Goal: Task Accomplishment & Management: Manage account settings

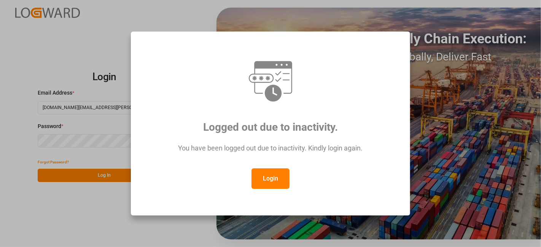
click at [269, 179] on button "Login" at bounding box center [270, 179] width 38 height 21
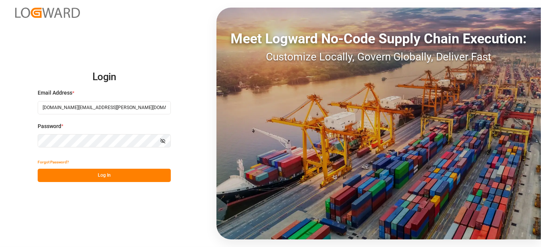
click at [105, 172] on button "Log In" at bounding box center [104, 175] width 133 height 13
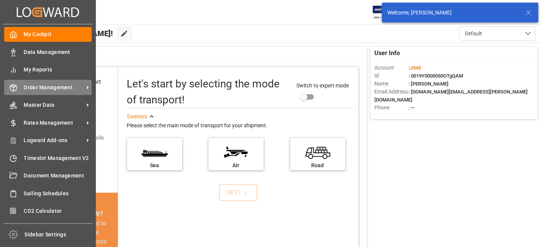
click at [62, 88] on span "Order Management" at bounding box center [54, 88] width 60 height 8
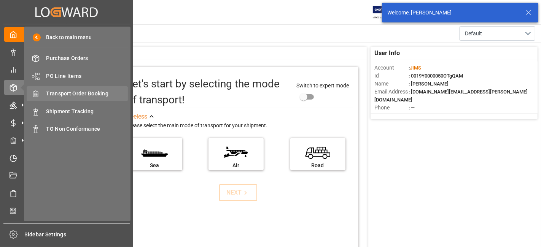
click at [100, 95] on span "Transport Order Booking" at bounding box center [87, 94] width 82 height 8
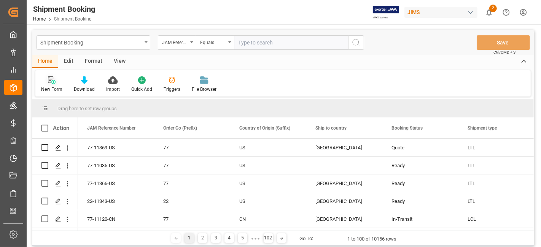
click at [50, 82] on icon at bounding box center [52, 80] width 8 height 8
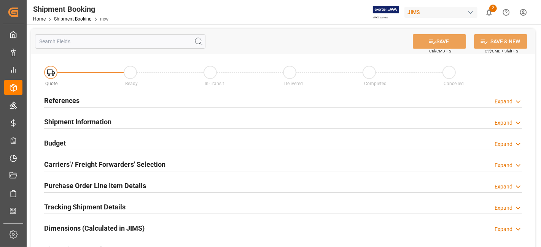
click at [159, 104] on div "References Expand" at bounding box center [283, 100] width 478 height 14
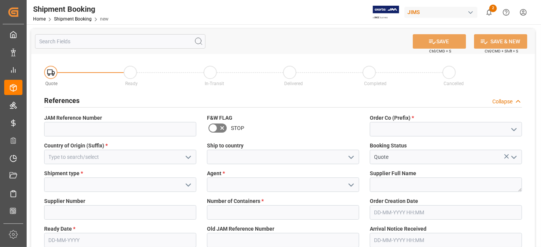
click at [518, 132] on icon "open menu" at bounding box center [513, 129] width 9 height 9
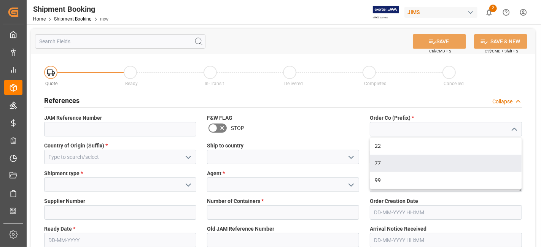
drag, startPoint x: 457, startPoint y: 164, endPoint x: 414, endPoint y: 162, distance: 42.6
click at [455, 164] on div "77" at bounding box center [445, 163] width 151 height 17
type input "77"
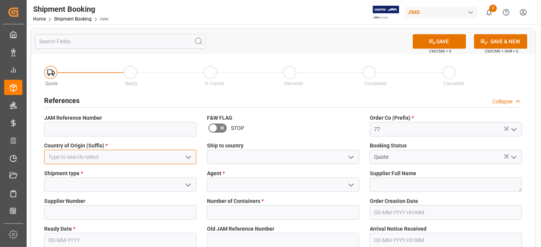
click at [133, 155] on input at bounding box center [120, 157] width 152 height 14
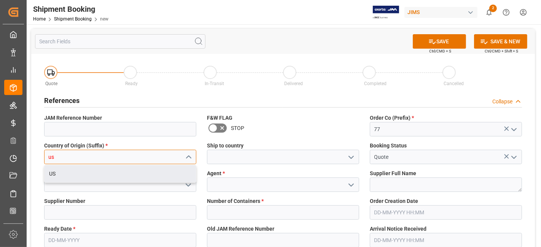
drag, startPoint x: 119, startPoint y: 168, endPoint x: 166, endPoint y: 160, distance: 47.5
click at [119, 168] on div "US" at bounding box center [120, 173] width 151 height 17
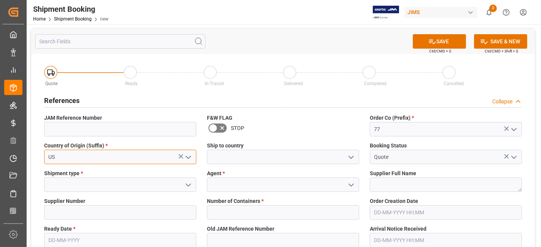
type input "US"
click at [351, 158] on polyline "open menu" at bounding box center [351, 157] width 5 height 2
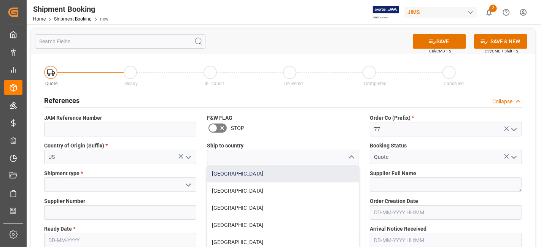
click at [328, 173] on div "[GEOGRAPHIC_DATA]" at bounding box center [282, 173] width 151 height 17
type input "[GEOGRAPHIC_DATA]"
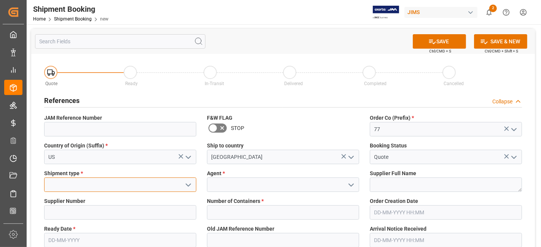
click at [159, 184] on input at bounding box center [120, 185] width 152 height 14
click at [184, 184] on icon "open menu" at bounding box center [188, 185] width 9 height 9
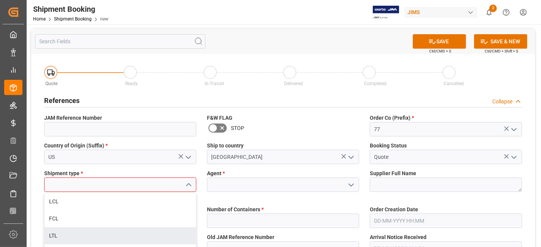
click at [136, 236] on div "LTL" at bounding box center [120, 236] width 151 height 17
type input "LTL"
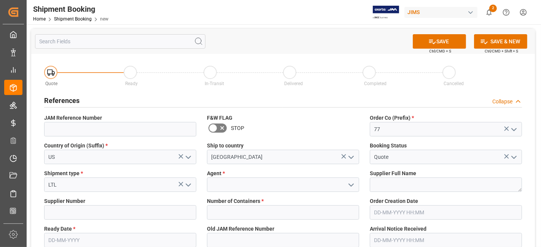
scroll to position [84, 0]
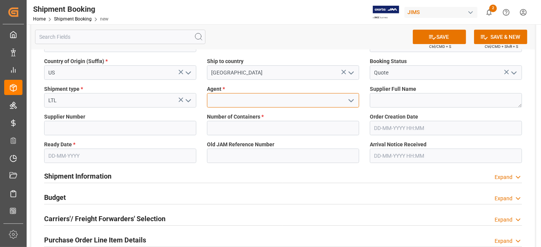
click at [269, 97] on input at bounding box center [283, 100] width 152 height 14
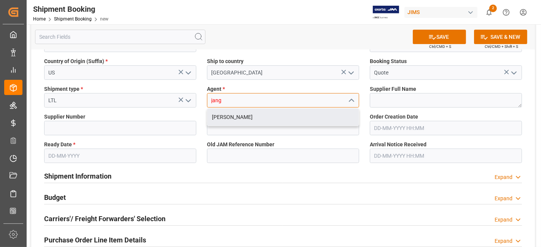
click at [256, 120] on div "[PERSON_NAME]" at bounding box center [282, 117] width 151 height 17
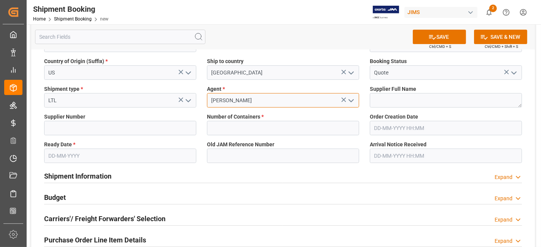
type input "[PERSON_NAME]"
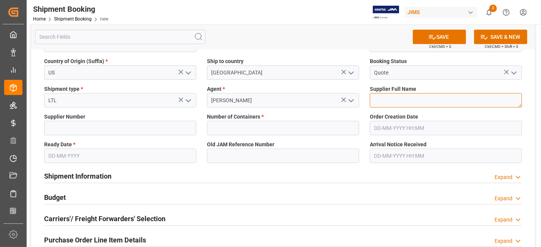
click at [374, 95] on textarea at bounding box center [446, 100] width 152 height 14
paste textarea "RF Venue, Inc."
type textarea "RF Venue, Inc."
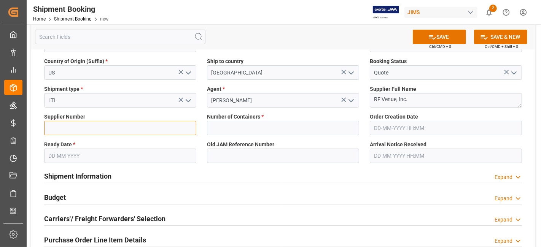
click at [92, 130] on input at bounding box center [120, 128] width 152 height 14
paste input "609495"
type input "609495"
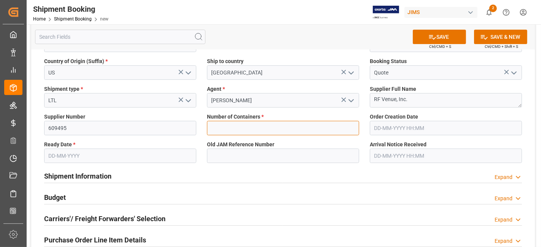
click at [244, 129] on input "text" at bounding box center [283, 128] width 152 height 14
type input "0"
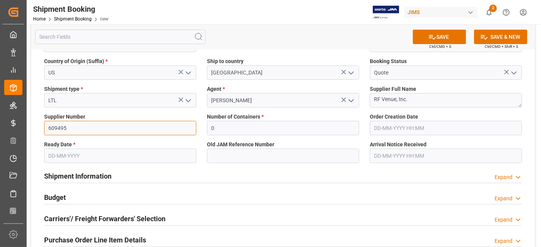
click at [89, 129] on input "609495" at bounding box center [120, 128] width 152 height 14
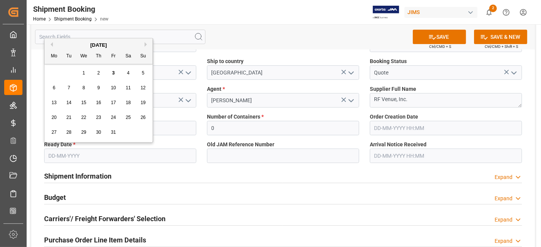
click at [103, 152] on input "text" at bounding box center [120, 156] width 152 height 14
click at [73, 76] on div "29 30 1 2 3 4 5" at bounding box center [99, 73] width 104 height 15
click at [112, 74] on span "3" at bounding box center [113, 72] width 3 height 5
type input "[DATE]"
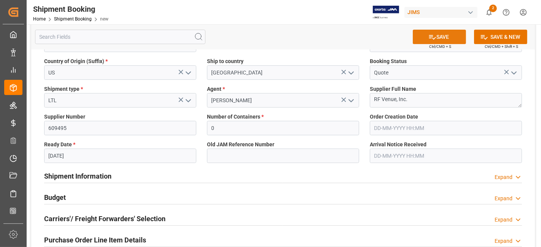
click at [442, 35] on button "SAVE" at bounding box center [439, 37] width 53 height 14
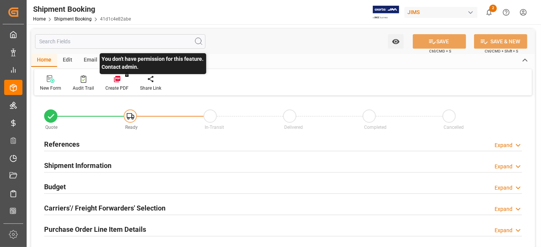
type input "0"
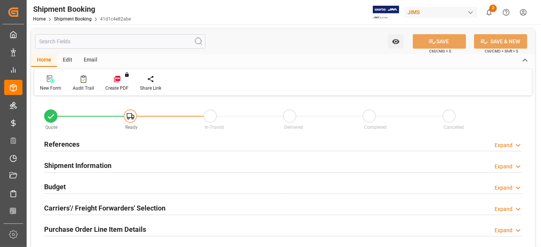
type input "[DATE]"
click at [70, 148] on h2 "References" at bounding box center [61, 144] width 35 height 10
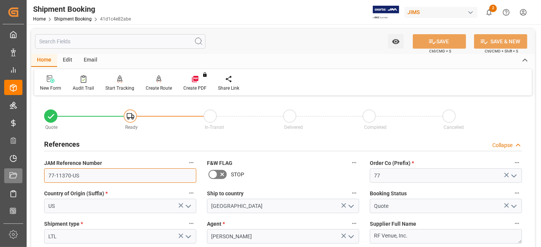
drag, startPoint x: 92, startPoint y: 181, endPoint x: 15, endPoint y: 177, distance: 77.0
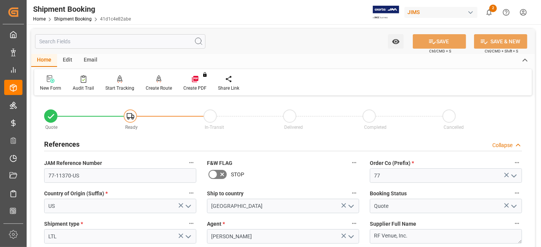
click at [71, 142] on h2 "References" at bounding box center [61, 144] width 35 height 10
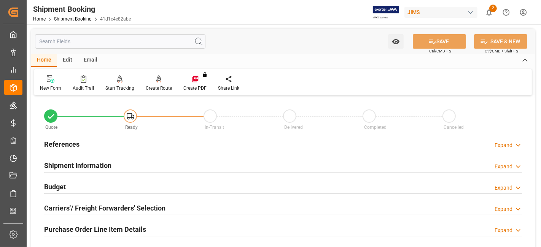
scroll to position [42, 0]
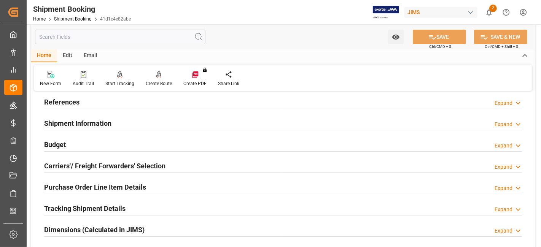
click at [84, 124] on h2 "Shipment Information" at bounding box center [77, 123] width 67 height 10
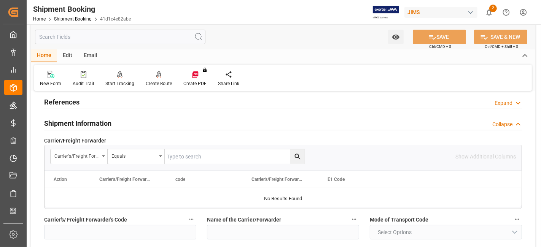
click at [84, 124] on h2 "Shipment Information" at bounding box center [77, 123] width 67 height 10
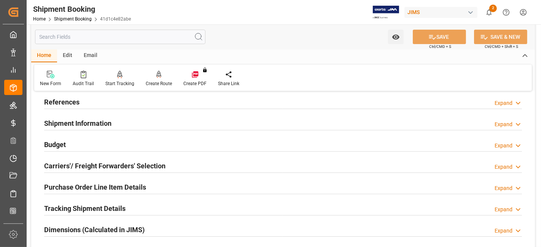
scroll to position [84, 0]
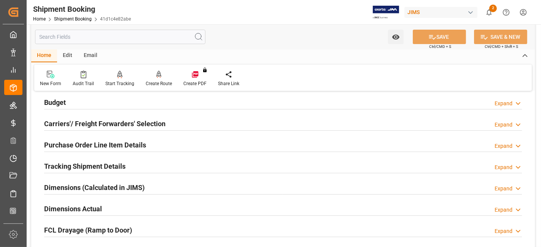
click at [91, 123] on h2 "Carriers'/ Freight Forwarders' Selection" at bounding box center [104, 124] width 121 height 10
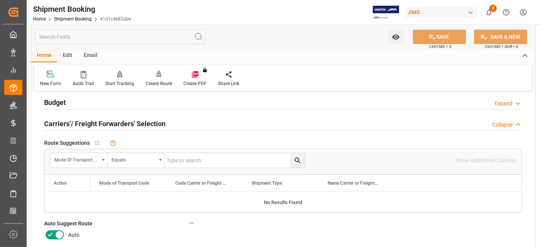
click at [49, 232] on icon at bounding box center [50, 235] width 9 height 9
click at [0, 0] on input "checkbox" at bounding box center [0, 0] width 0 height 0
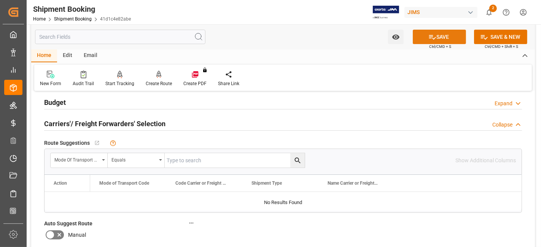
click at [433, 41] on button "SAVE" at bounding box center [439, 37] width 53 height 14
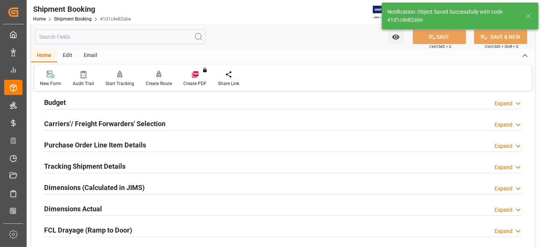
click at [161, 80] on div "Create Route" at bounding box center [159, 78] width 38 height 17
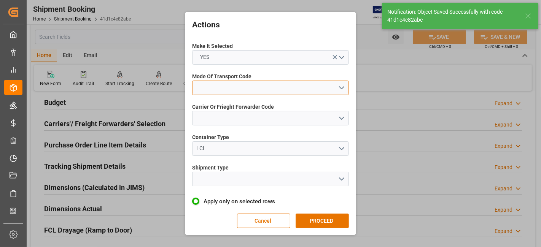
click at [343, 89] on button "open menu" at bounding box center [270, 88] width 157 height 14
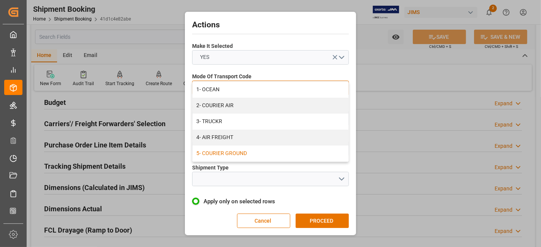
click at [312, 149] on div "5- COURIER GROUND" at bounding box center [271, 154] width 156 height 16
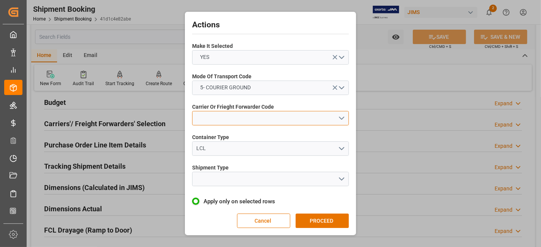
click at [341, 118] on button "open menu" at bounding box center [270, 118] width 157 height 14
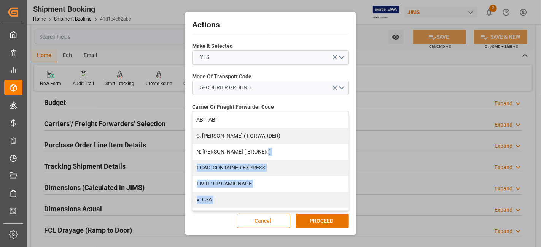
drag, startPoint x: 348, startPoint y: 123, endPoint x: 349, endPoint y: 133, distance: 10.3
click at [345, 153] on div "ABF: ABF C: CH ROBINSON ( FORWARDER) N: CH ROBINSON ( BROKER ) T-CAD: CONTAINER…" at bounding box center [270, 161] width 157 height 99
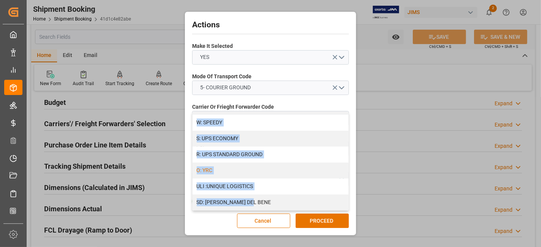
scroll to position [465, 0]
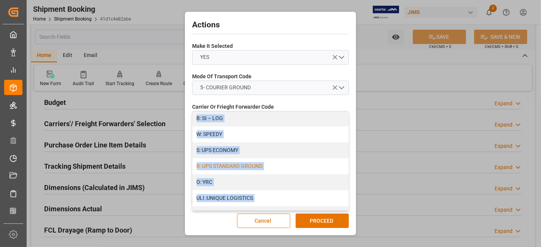
click at [273, 166] on div "R: UPS STANDARD GROUND" at bounding box center [271, 167] width 156 height 16
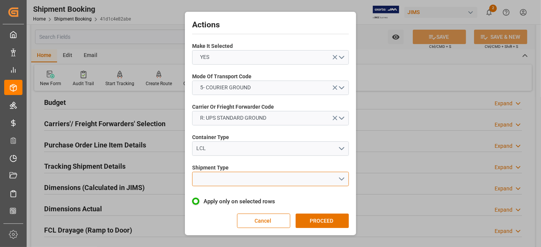
click at [340, 180] on button "open menu" at bounding box center [270, 179] width 157 height 14
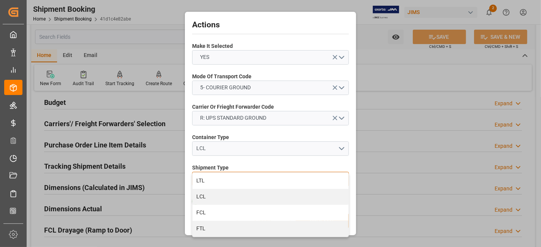
drag, startPoint x: 262, startPoint y: 180, endPoint x: 274, endPoint y: 180, distance: 12.2
click at [262, 180] on div "LTL" at bounding box center [271, 181] width 156 height 16
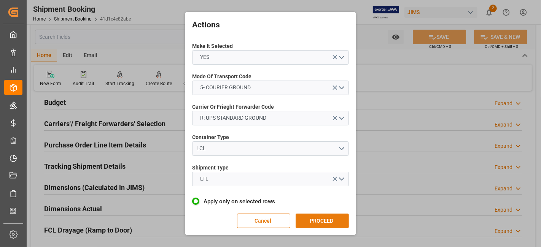
click at [310, 222] on button "PROCEED" at bounding box center [322, 221] width 53 height 14
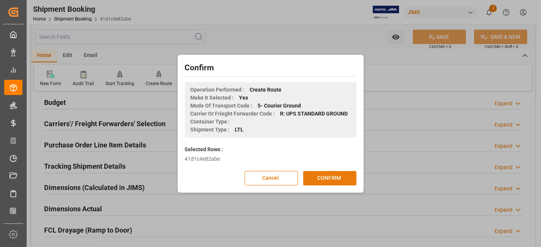
click at [326, 182] on button "CONFIRM" at bounding box center [329, 178] width 53 height 14
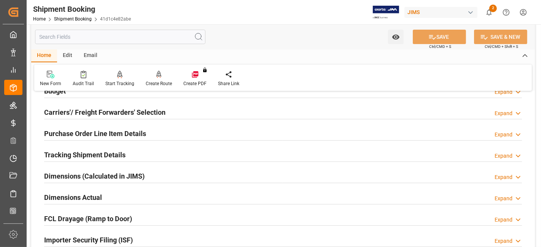
scroll to position [115, 0]
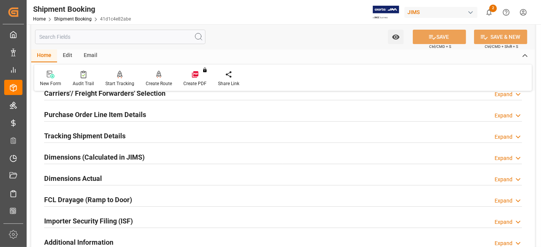
click at [121, 119] on div "Purchase Order Line Item Details" at bounding box center [95, 114] width 102 height 14
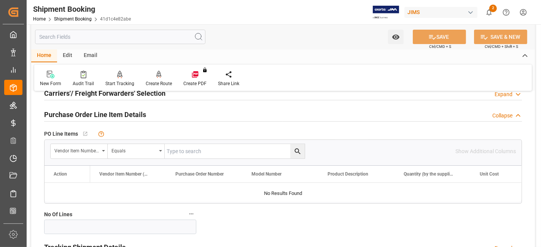
click at [121, 119] on div "Purchase Order Line Item Details" at bounding box center [95, 114] width 102 height 14
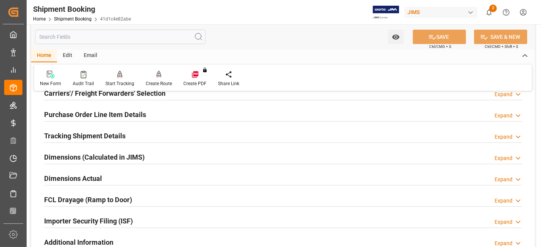
click at [100, 179] on h2 "Dimensions Actual" at bounding box center [73, 178] width 58 height 10
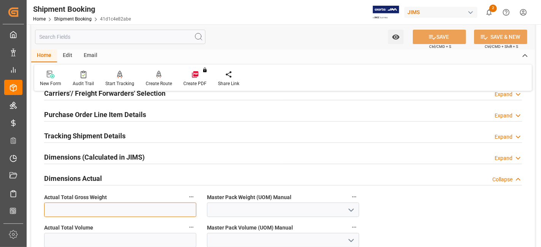
click at [88, 206] on input "text" at bounding box center [120, 210] width 152 height 14
type input "137"
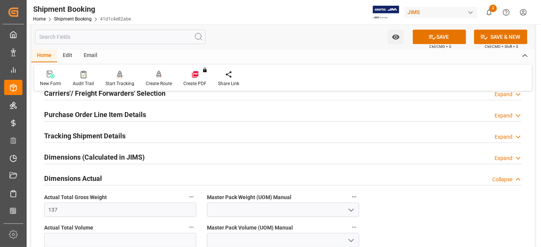
click at [351, 214] on button "open menu" at bounding box center [350, 210] width 11 height 12
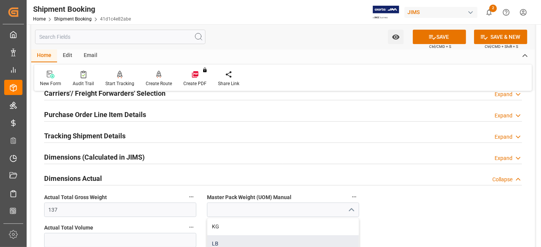
click at [267, 238] on div "LB" at bounding box center [282, 243] width 151 height 17
type input "LB"
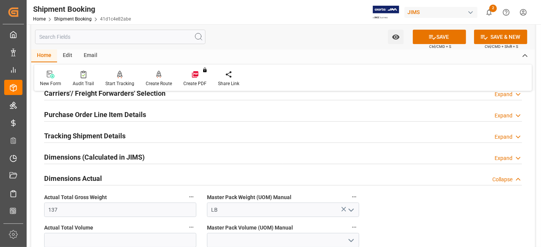
click at [418, 210] on div "Quote Ready In-Transit Delivered Completed Cancelled References Expand JAM Refe…" at bounding box center [283, 189] width 504 height 412
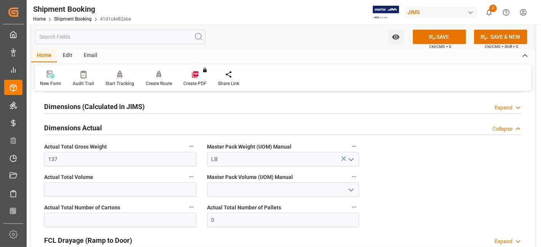
scroll to position [200, 0]
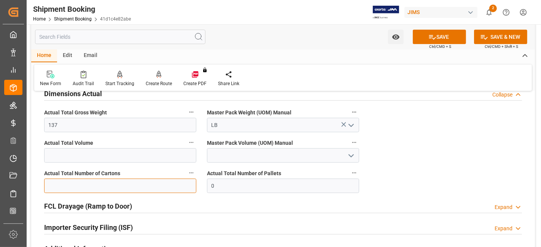
click at [102, 182] on input "text" at bounding box center [120, 186] width 152 height 14
type input "4"
drag, startPoint x: 435, startPoint y: 33, endPoint x: 427, endPoint y: 33, distance: 8.0
click at [435, 33] on button "SAVE" at bounding box center [439, 37] width 53 height 14
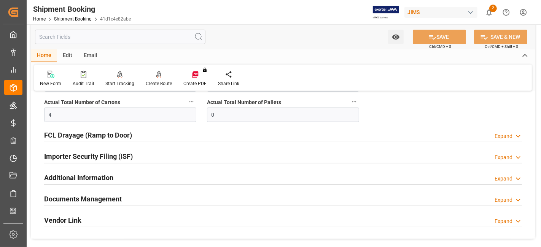
scroll to position [284, 0]
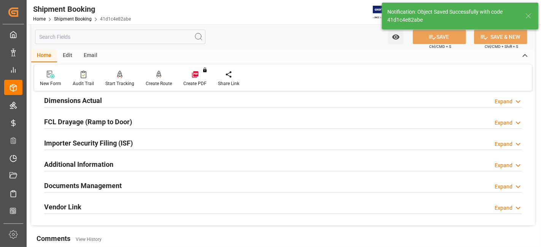
click at [111, 185] on h2 "Documents Management" at bounding box center [83, 186] width 78 height 10
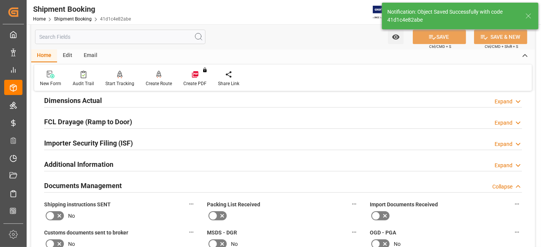
scroll to position [277, 0]
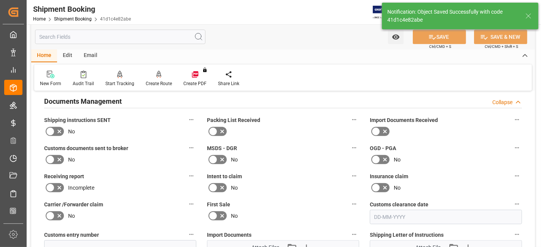
click at [59, 132] on icon at bounding box center [59, 131] width 9 height 9
click at [0, 0] on input "checkbox" at bounding box center [0, 0] width 0 height 0
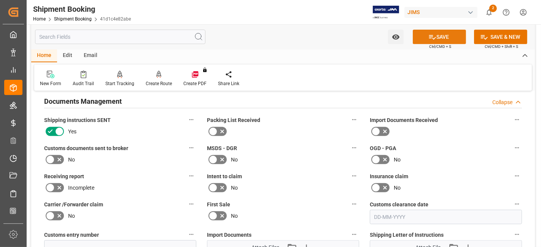
click at [441, 40] on button "SAVE" at bounding box center [439, 37] width 53 height 14
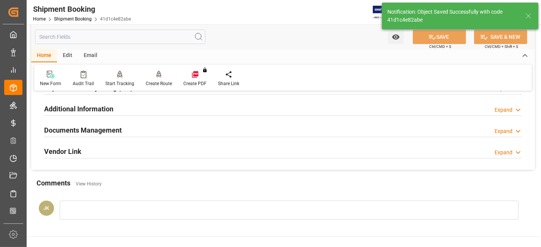
scroll to position [235, 0]
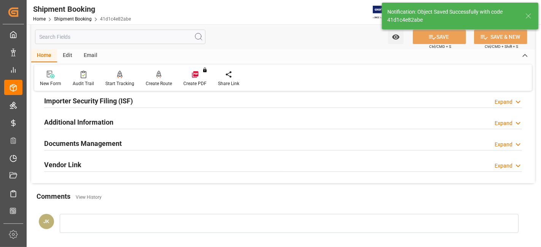
drag, startPoint x: 155, startPoint y: 143, endPoint x: 164, endPoint y: 152, distance: 12.4
click at [156, 143] on div "Documents Management Expand" at bounding box center [283, 143] width 478 height 14
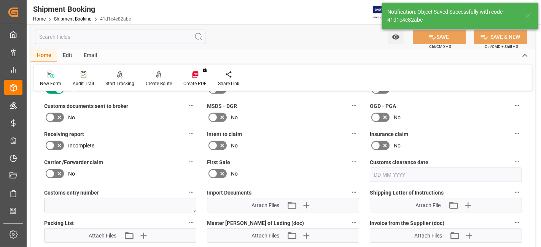
scroll to position [362, 0]
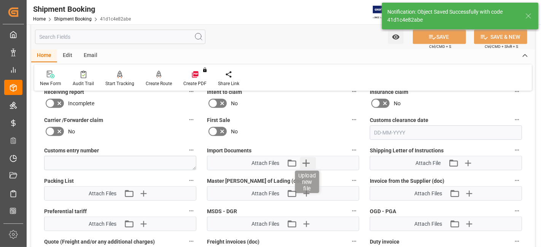
click at [309, 165] on icon "button" at bounding box center [306, 163] width 12 height 12
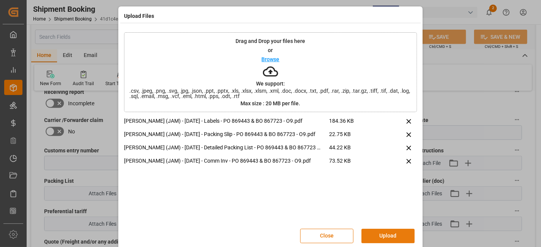
click at [381, 232] on button "Upload" at bounding box center [387, 236] width 53 height 14
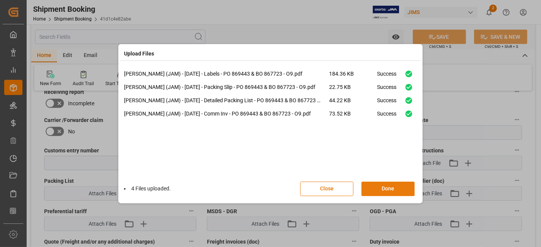
click at [384, 186] on button "Done" at bounding box center [387, 189] width 53 height 14
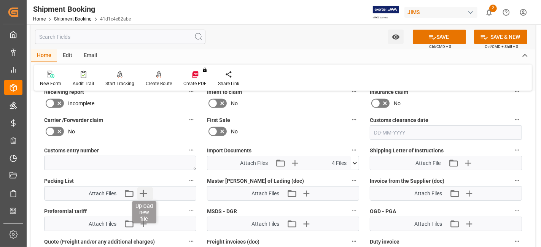
click at [143, 193] on icon "button" at bounding box center [143, 193] width 7 height 7
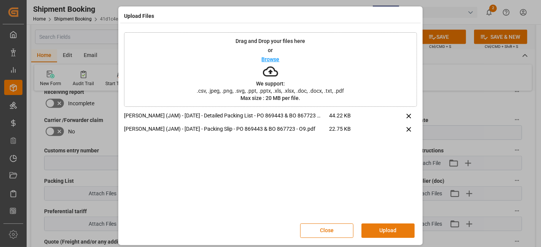
click at [391, 229] on button "Upload" at bounding box center [387, 231] width 53 height 14
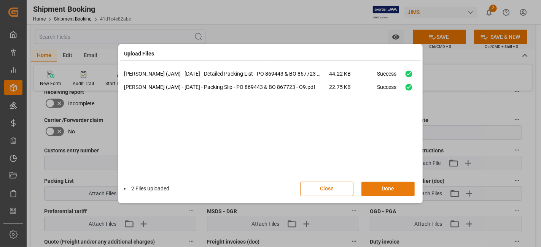
click at [388, 190] on button "Done" at bounding box center [387, 189] width 53 height 14
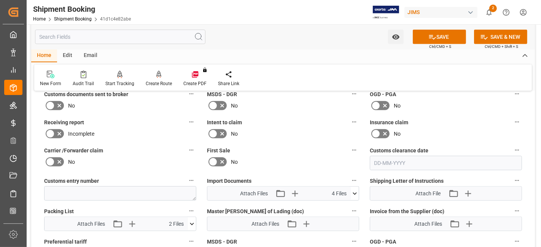
scroll to position [320, 0]
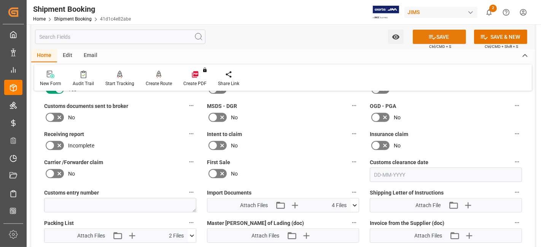
click at [434, 40] on icon at bounding box center [432, 37] width 8 height 8
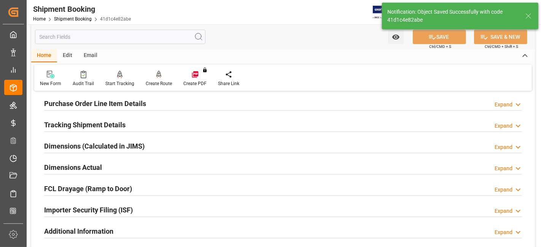
scroll to position [108, 0]
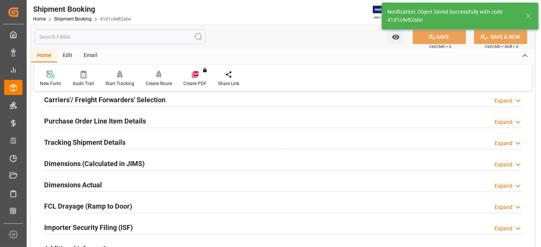
click at [78, 143] on h2 "Tracking Shipment Details" at bounding box center [84, 142] width 81 height 10
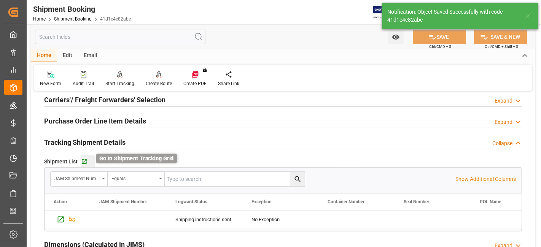
click at [84, 160] on icon "button" at bounding box center [84, 161] width 5 height 5
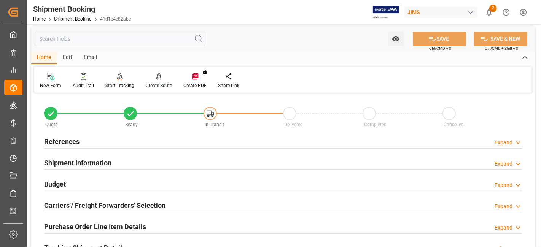
scroll to position [0, 0]
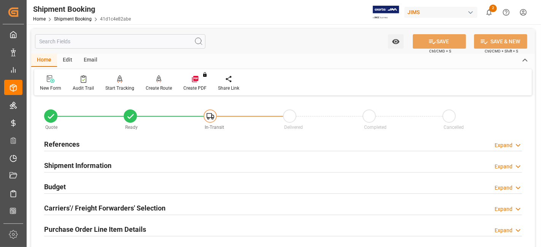
click at [91, 144] on div "References Expand" at bounding box center [283, 144] width 478 height 14
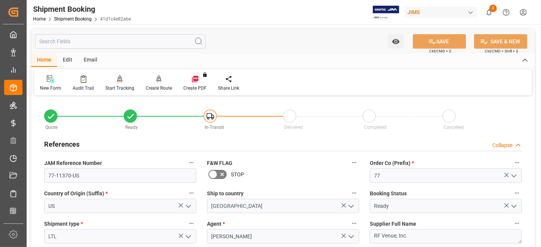
click at [91, 144] on div "References Collapse" at bounding box center [283, 144] width 478 height 14
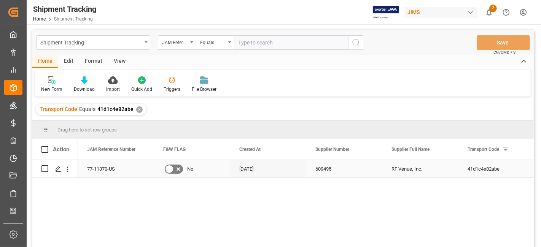
click at [44, 168] on input "Press Space to toggle row selection (unchecked)" at bounding box center [44, 168] width 7 height 7
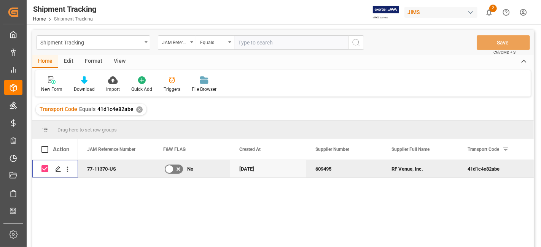
click at [44, 168] on input "Press Space to toggle row selection (checked)" at bounding box center [44, 168] width 7 height 7
checkbox input "false"
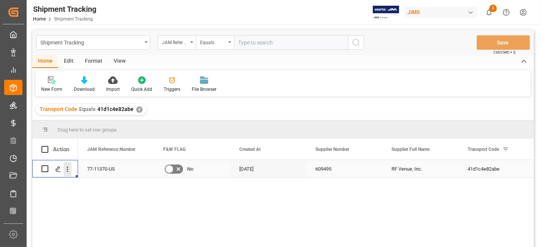
click at [68, 169] on icon "open menu" at bounding box center [68, 169] width 2 height 5
click at [67, 170] on icon "open menu" at bounding box center [68, 169] width 8 height 8
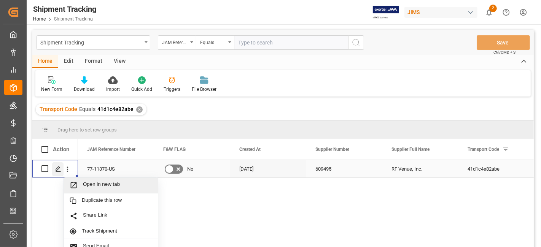
click at [55, 169] on icon "Press SPACE to select this row." at bounding box center [58, 169] width 6 height 6
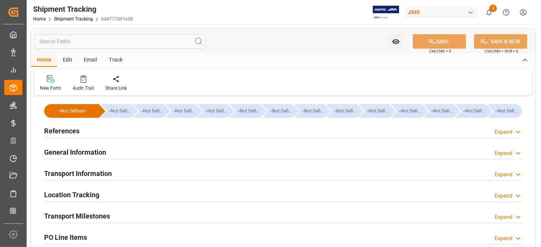
type input "[DATE]"
click at [89, 133] on div "References Expand" at bounding box center [283, 130] width 478 height 14
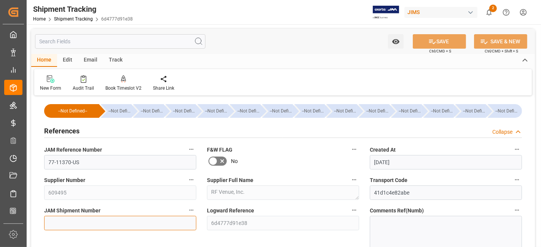
click at [59, 227] on input at bounding box center [120, 223] width 152 height 14
paste input "73306"
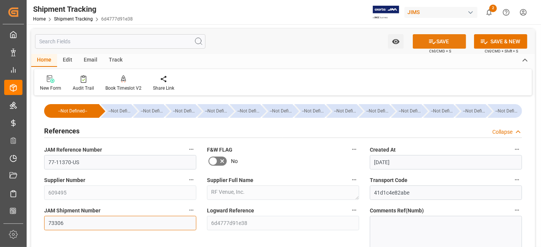
type input "73306"
click at [435, 38] on button "SAVE" at bounding box center [439, 41] width 53 height 14
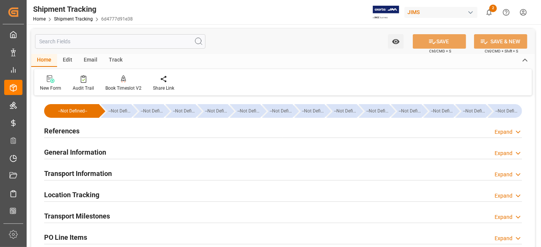
click at [79, 131] on div "References Expand" at bounding box center [283, 130] width 478 height 14
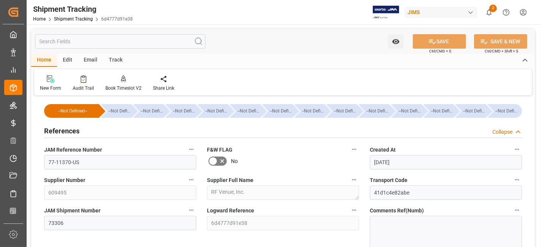
click at [79, 131] on div "References Collapse" at bounding box center [283, 130] width 478 height 14
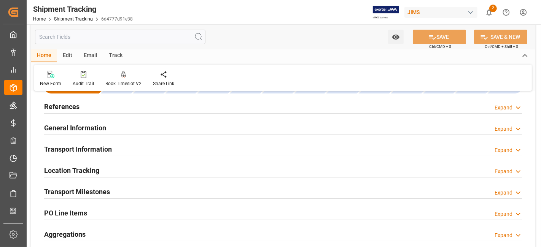
scroll to position [42, 0]
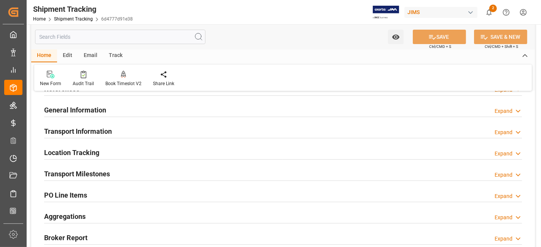
click at [81, 110] on h2 "General Information" at bounding box center [75, 110] width 62 height 10
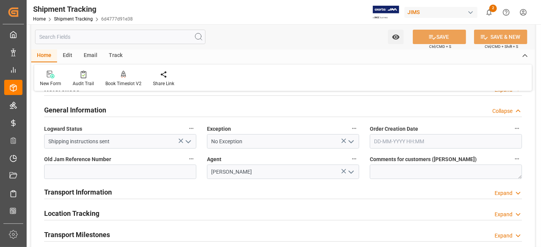
click at [81, 110] on h2 "General Information" at bounding box center [75, 110] width 62 height 10
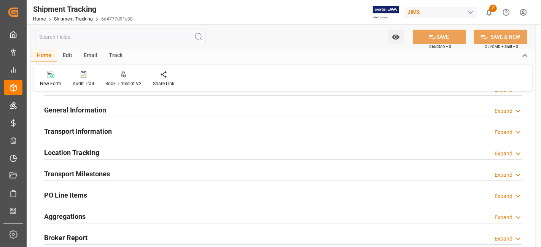
click at [83, 132] on h2 "Transport Information" at bounding box center [78, 131] width 68 height 10
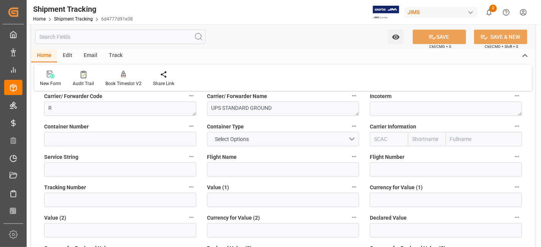
scroll to position [169, 0]
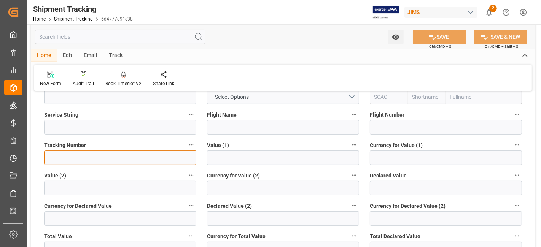
click at [60, 160] on input at bounding box center [120, 158] width 152 height 14
paste input "1Z01Y2W36895621702"
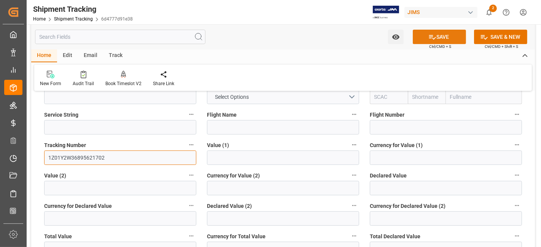
type input "1Z01Y2W36895621702"
click at [426, 37] on button "SAVE" at bounding box center [439, 37] width 53 height 14
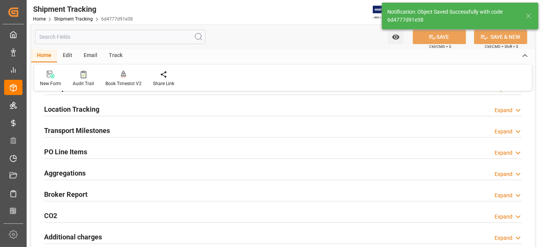
scroll to position [84, 0]
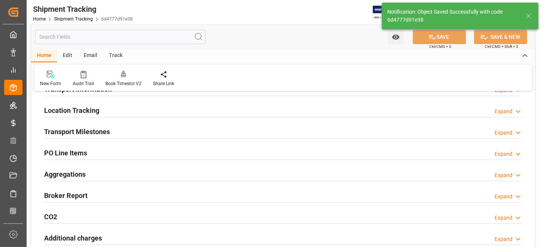
click at [85, 134] on h2 "Transport Milestones" at bounding box center [77, 132] width 66 height 10
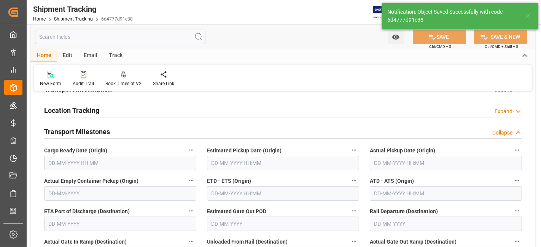
click at [88, 161] on input "text" at bounding box center [120, 163] width 152 height 14
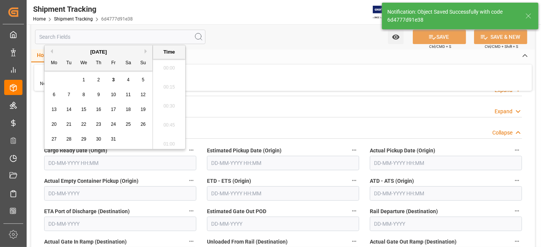
scroll to position [1010, 0]
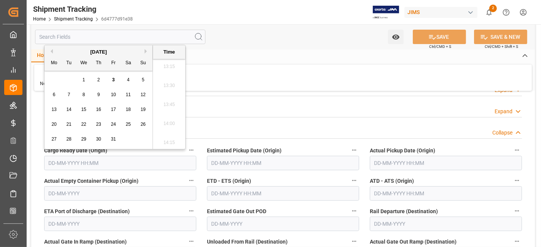
click at [67, 81] on div "29 30 1 2 3 4 5" at bounding box center [99, 80] width 104 height 15
click at [114, 81] on span "3" at bounding box center [113, 79] width 3 height 5
type input "[DATE] 00:00"
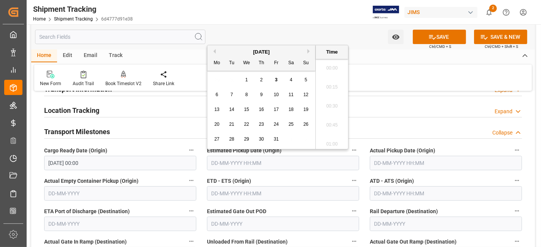
click at [227, 161] on input "text" at bounding box center [283, 163] width 152 height 14
click at [278, 81] on div "3" at bounding box center [277, 80] width 10 height 9
type input "[DATE] 00:00"
click at [385, 162] on input "text" at bounding box center [446, 163] width 152 height 14
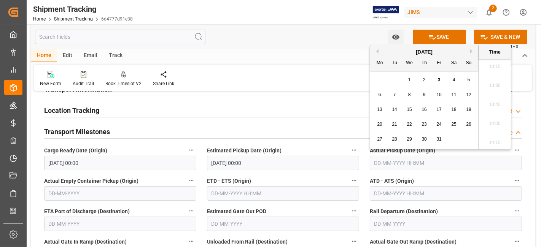
click at [390, 80] on div "29 30 1 2 3 4 5" at bounding box center [424, 80] width 104 height 15
click at [440, 81] on span "3" at bounding box center [439, 79] width 3 height 5
type input "[DATE] 00:00"
click at [287, 194] on input "text" at bounding box center [283, 193] width 152 height 14
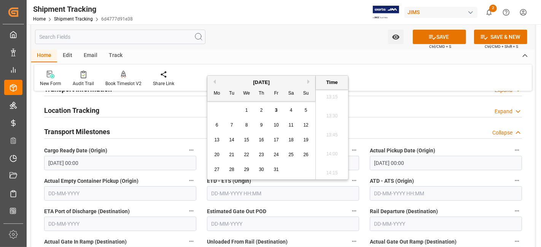
click at [277, 110] on span "3" at bounding box center [276, 110] width 3 height 5
type input "[DATE] 00:00"
click at [274, 31] on div "Watch Option SAVE Ctrl/CMD + S SAVE & NEW Ctrl/CMD + Shift + S" at bounding box center [283, 36] width 504 height 25
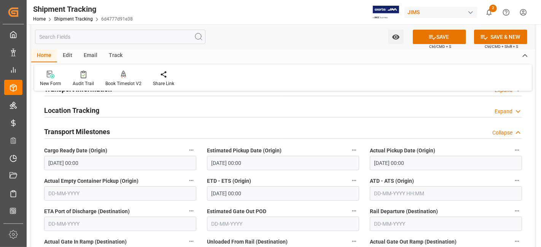
scroll to position [169, 0]
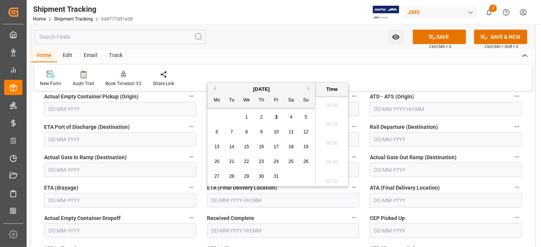
click at [226, 202] on input "text" at bounding box center [283, 200] width 152 height 14
click at [236, 140] on div "13 14 15 16 17 18 19" at bounding box center [262, 147] width 104 height 15
click at [245, 134] on span "8" at bounding box center [246, 131] width 3 height 5
type input "[DATE] 00:00"
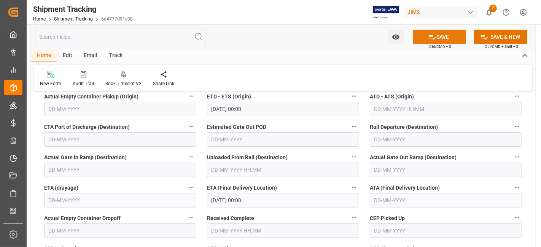
click at [430, 36] on icon at bounding box center [432, 37] width 8 height 8
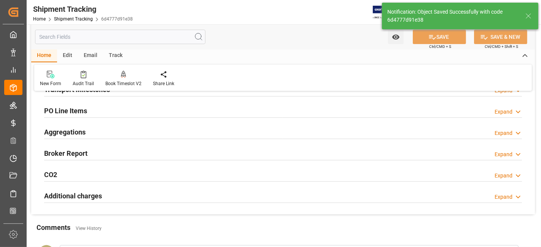
scroll to position [84, 0]
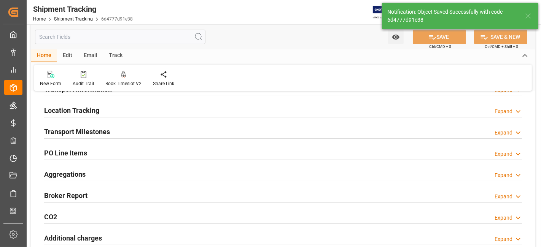
click at [89, 171] on div "Aggregations Expand" at bounding box center [283, 174] width 478 height 14
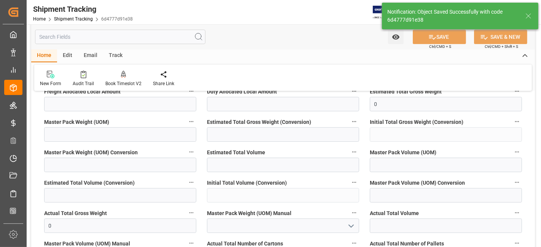
scroll to position [211, 0]
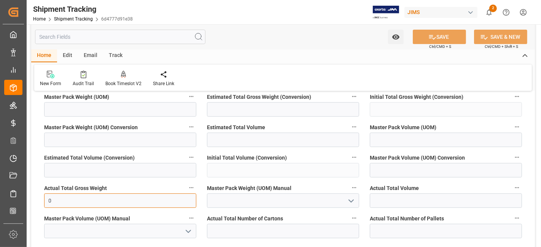
click at [84, 198] on input "0" at bounding box center [120, 201] width 152 height 14
type input "137"
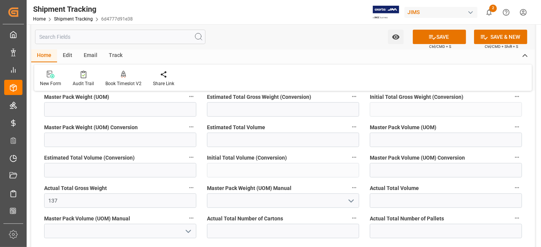
click at [355, 198] on icon "open menu" at bounding box center [351, 201] width 9 height 9
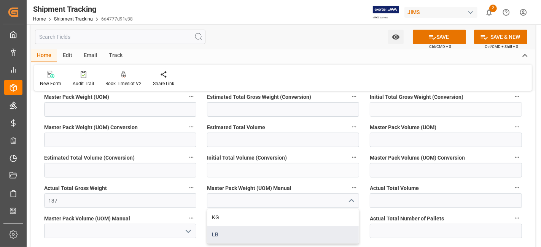
click at [289, 233] on div "LB" at bounding box center [282, 234] width 151 height 17
type input "LB"
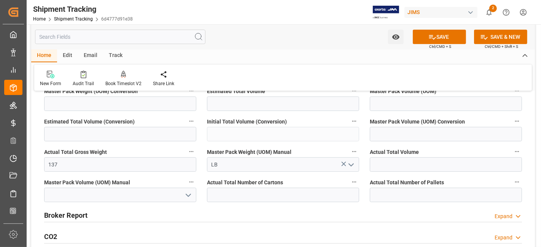
scroll to position [296, 0]
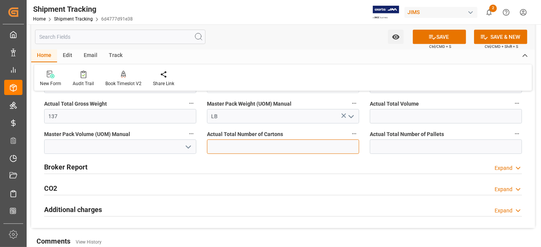
click at [281, 147] on input "text" at bounding box center [283, 147] width 152 height 14
type input "4"
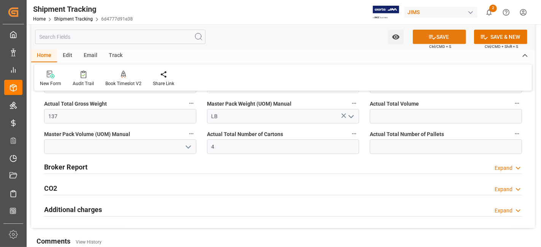
click at [432, 35] on icon at bounding box center [432, 37] width 8 height 8
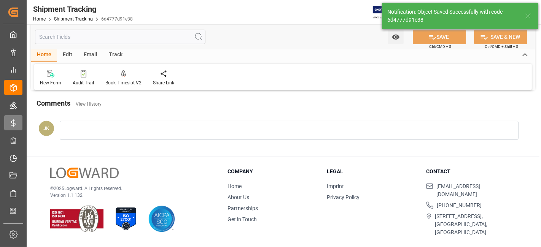
scroll to position [113, 0]
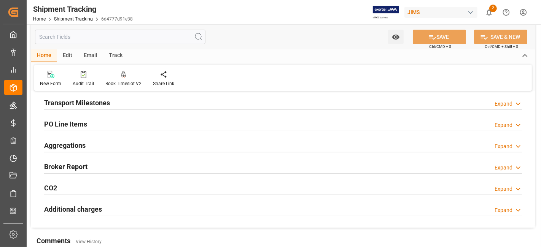
click at [137, 103] on div "Transport Milestones Expand" at bounding box center [283, 102] width 478 height 14
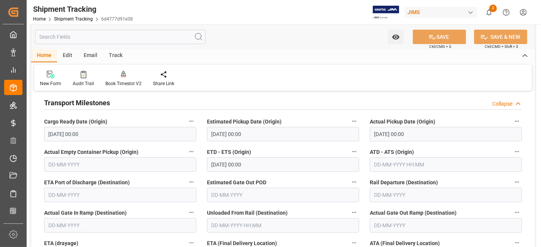
scroll to position [387, 0]
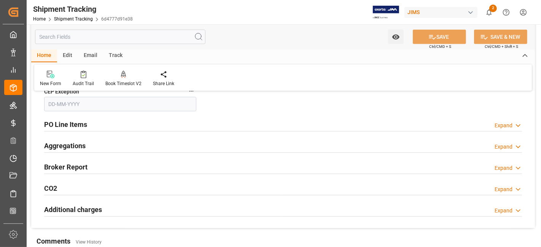
click at [137, 103] on input "text" at bounding box center [120, 104] width 152 height 14
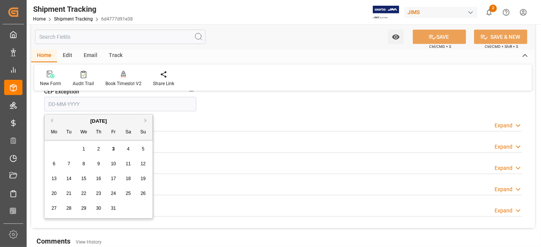
click at [268, 117] on div "PO Line Items Expand" at bounding box center [283, 124] width 478 height 14
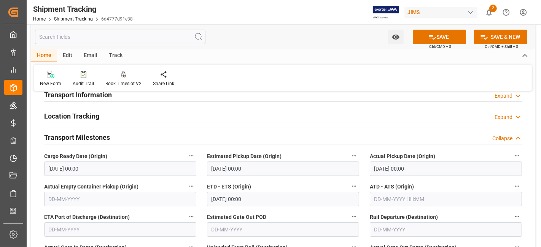
scroll to position [49, 0]
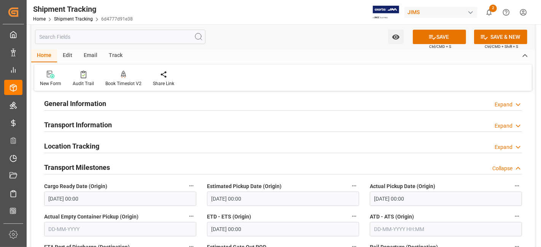
click at [108, 168] on h2 "Transport Milestones" at bounding box center [77, 167] width 66 height 10
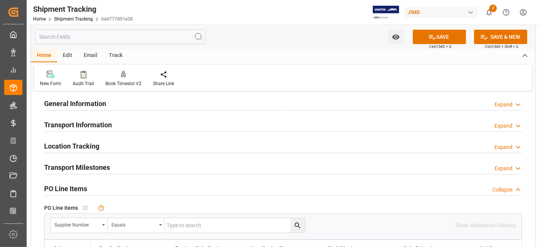
click at [108, 167] on h2 "Transport Milestones" at bounding box center [77, 167] width 66 height 10
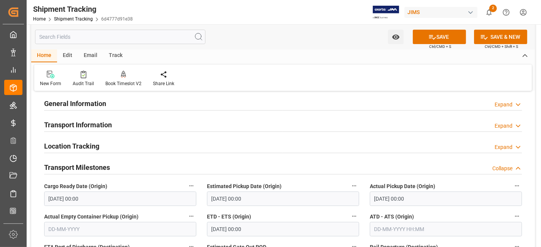
click at [108, 167] on h2 "Transport Milestones" at bounding box center [77, 167] width 66 height 10
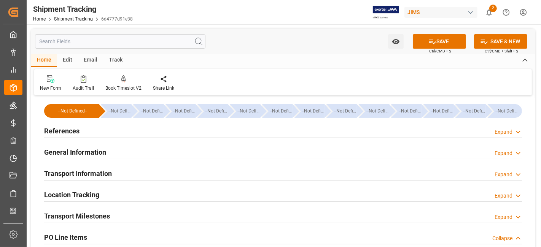
scroll to position [0, 0]
click at [108, 159] on div at bounding box center [283, 159] width 478 height 0
click at [111, 155] on div "General Information Expand" at bounding box center [283, 152] width 478 height 14
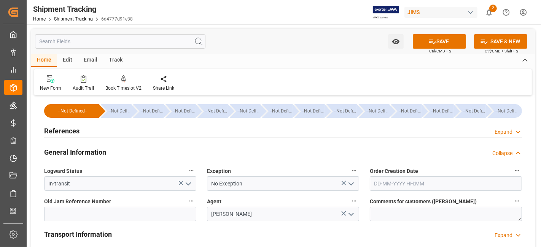
click at [111, 155] on div "General Information Collapse" at bounding box center [283, 152] width 478 height 14
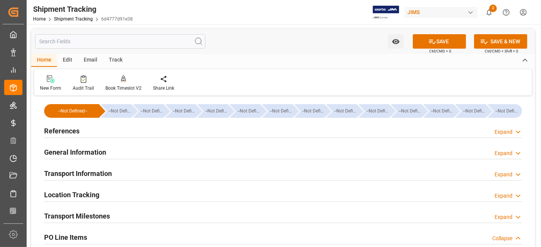
click at [103, 170] on h2 "Transport Information" at bounding box center [78, 174] width 68 height 10
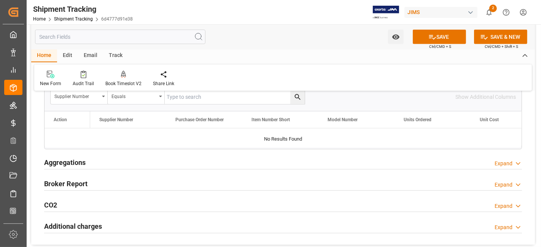
scroll to position [423, 0]
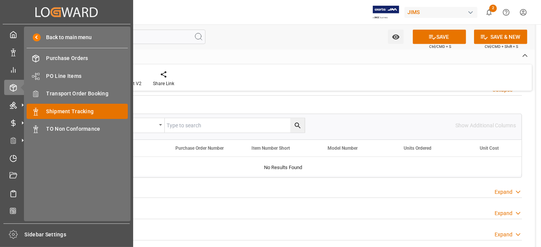
click at [88, 108] on span "Shipment Tracking" at bounding box center [87, 112] width 82 height 8
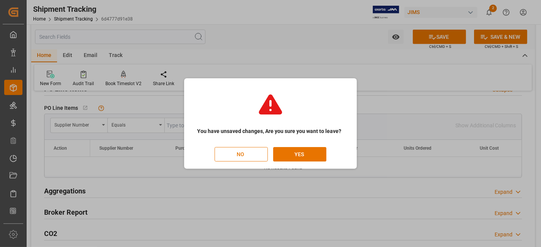
click at [249, 152] on button "NO" at bounding box center [241, 154] width 53 height 14
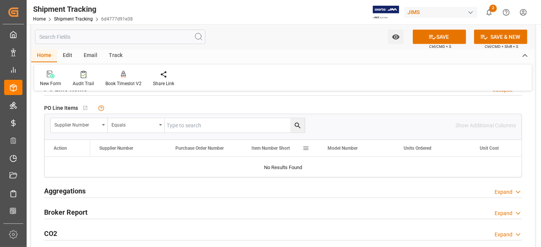
scroll to position [0, 21]
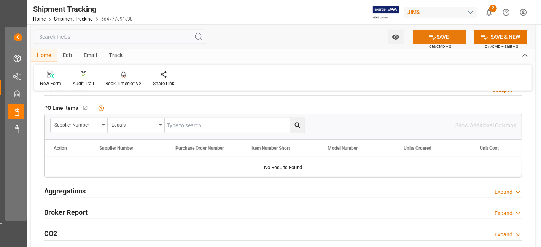
click at [431, 36] on icon at bounding box center [432, 37] width 7 height 5
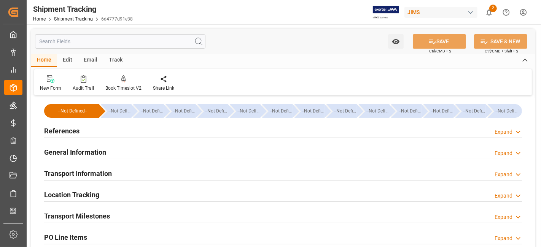
type input "[DATE]"
click at [86, 131] on div "References Expand" at bounding box center [283, 130] width 478 height 14
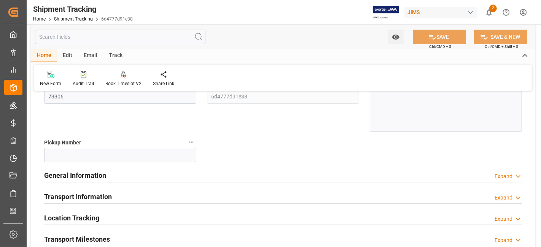
scroll to position [169, 0]
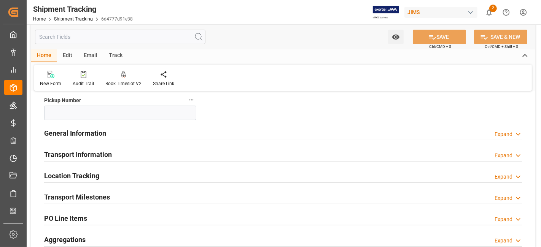
click at [118, 135] on div "General Information Expand" at bounding box center [283, 133] width 478 height 14
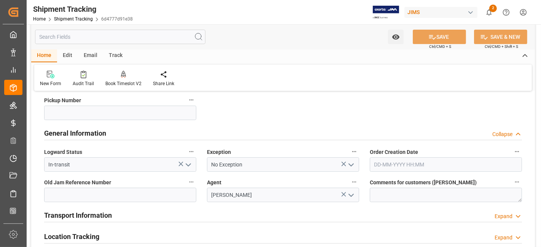
click at [118, 135] on div "General Information Collapse" at bounding box center [283, 133] width 478 height 14
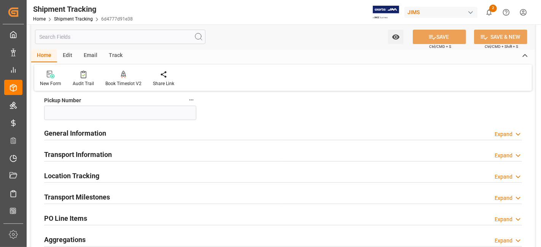
click at [112, 151] on div "Transport Information Expand" at bounding box center [283, 154] width 478 height 14
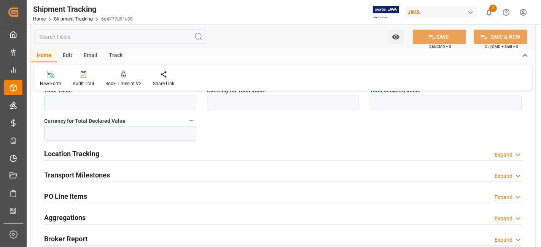
scroll to position [507, 0]
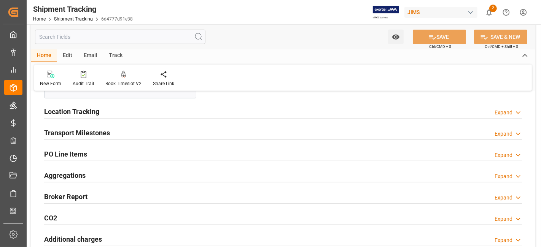
click at [112, 136] on div "Transport Milestones Expand" at bounding box center [283, 132] width 478 height 14
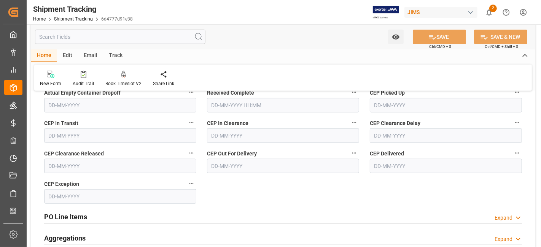
scroll to position [803, 0]
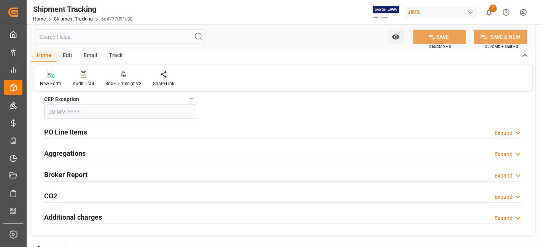
click at [160, 149] on div "Aggregations Expand" at bounding box center [283, 153] width 478 height 14
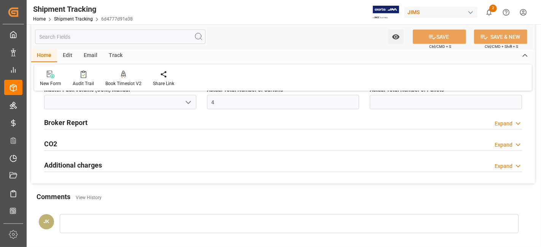
scroll to position [1056, 0]
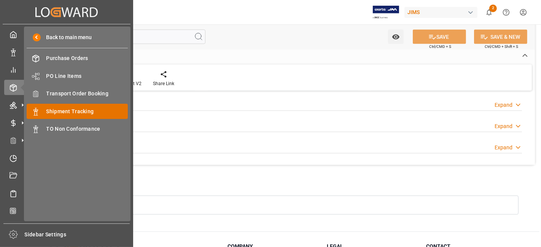
click at [86, 109] on span "Shipment Tracking" at bounding box center [87, 112] width 82 height 8
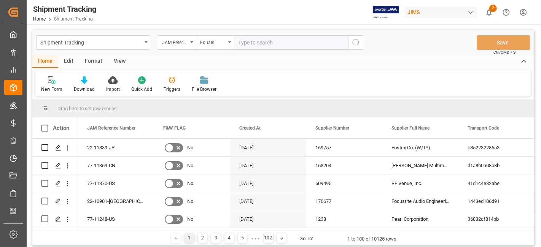
click at [253, 44] on input "text" at bounding box center [291, 42] width 114 height 14
type input "77-11349-US"
click at [356, 43] on icon "search button" at bounding box center [356, 42] width 9 height 9
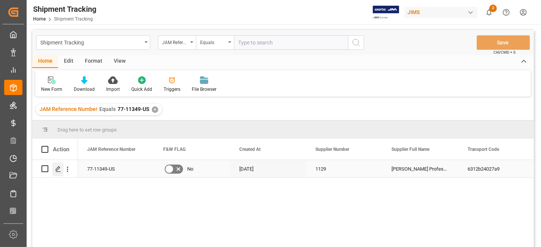
click at [55, 168] on icon "Press SPACE to select this row." at bounding box center [58, 169] width 6 height 6
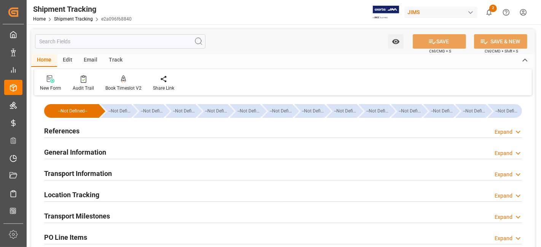
type input "[DATE]"
type input "[DATE] 00:00"
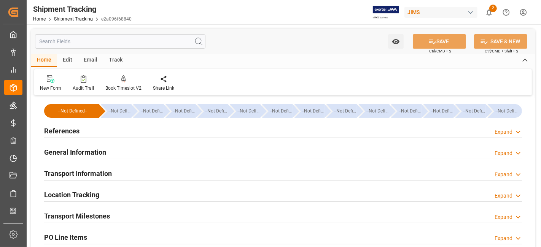
click at [140, 134] on div "References Expand" at bounding box center [283, 130] width 478 height 14
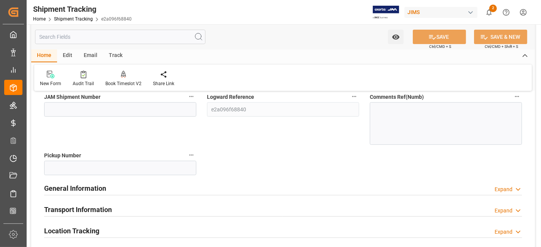
scroll to position [127, 0]
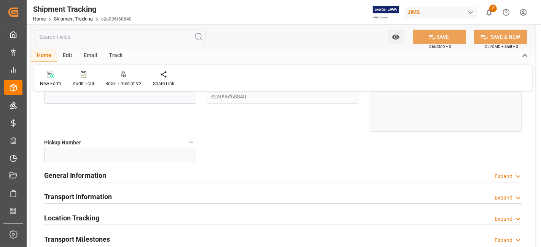
click at [141, 175] on div "General Information Expand" at bounding box center [283, 175] width 478 height 14
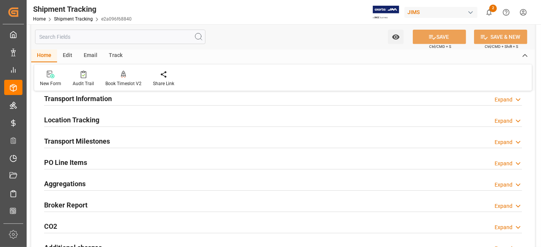
scroll to position [296, 0]
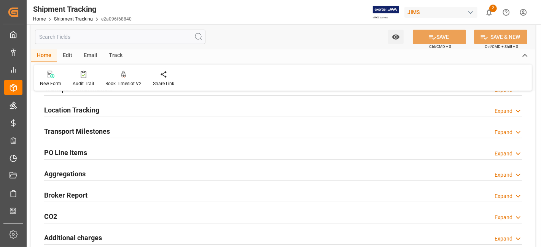
click at [161, 132] on div "Transport Milestones Expand" at bounding box center [283, 131] width 478 height 14
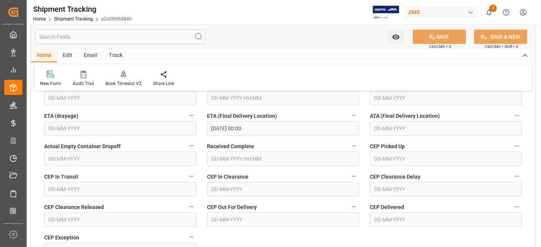
scroll to position [465, 0]
